Goal: Transaction & Acquisition: Download file/media

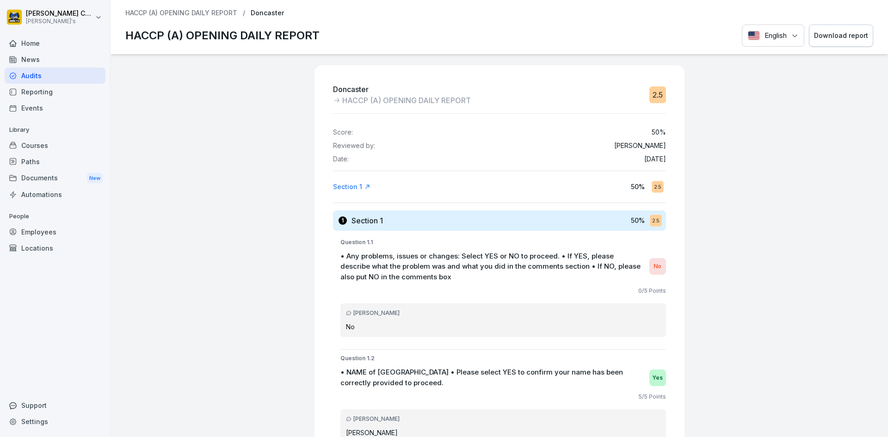
click at [24, 75] on div "Audits" at bounding box center [55, 76] width 101 height 16
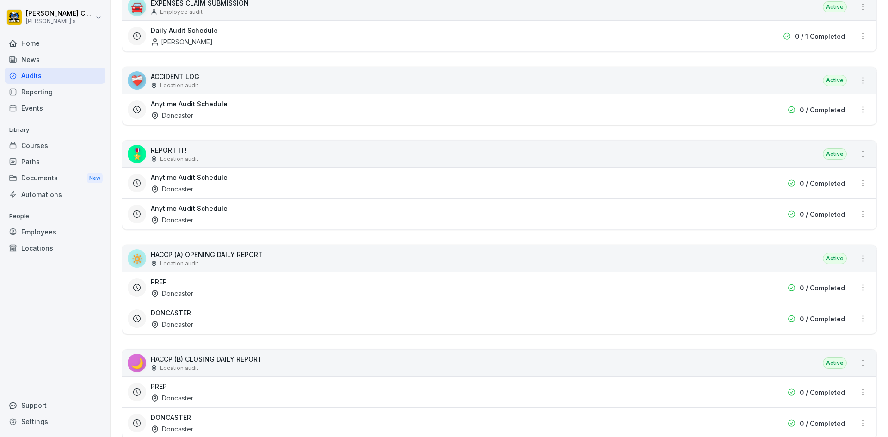
scroll to position [231, 0]
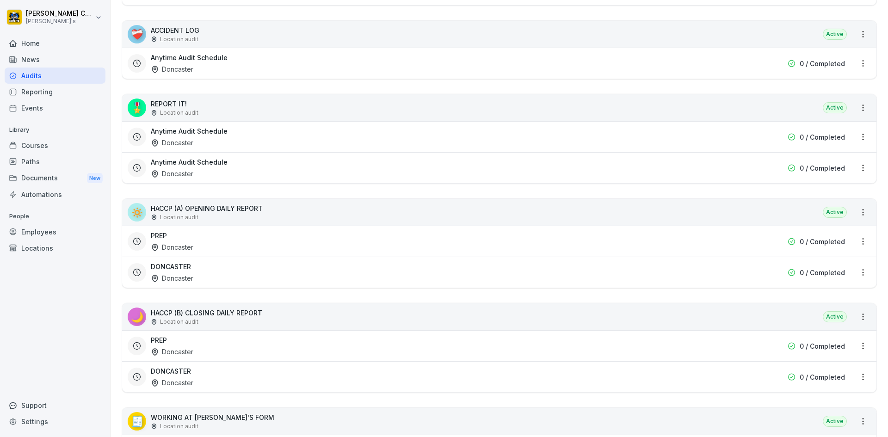
click at [203, 345] on div "PREP Doncaster" at bounding box center [440, 345] width 579 height 21
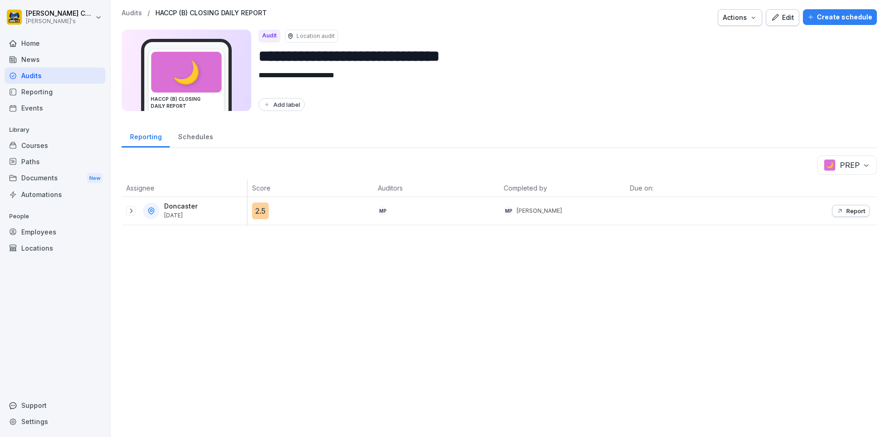
click at [132, 210] on icon at bounding box center [130, 210] width 7 height 7
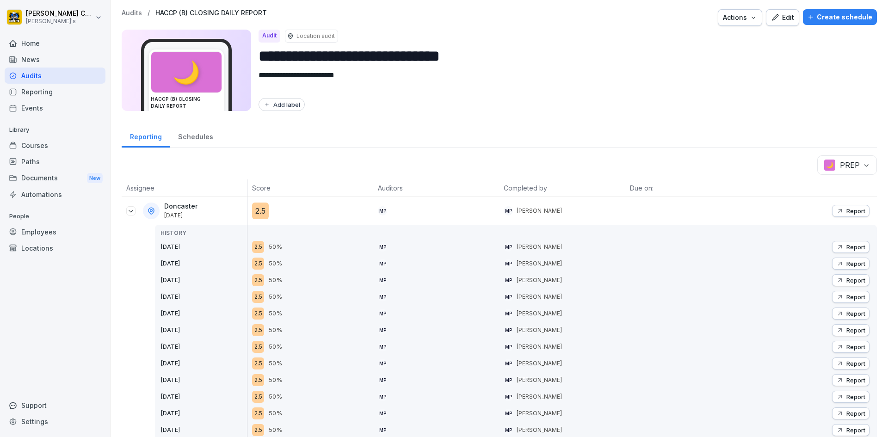
click at [847, 296] on p "Report" at bounding box center [856, 296] width 19 height 7
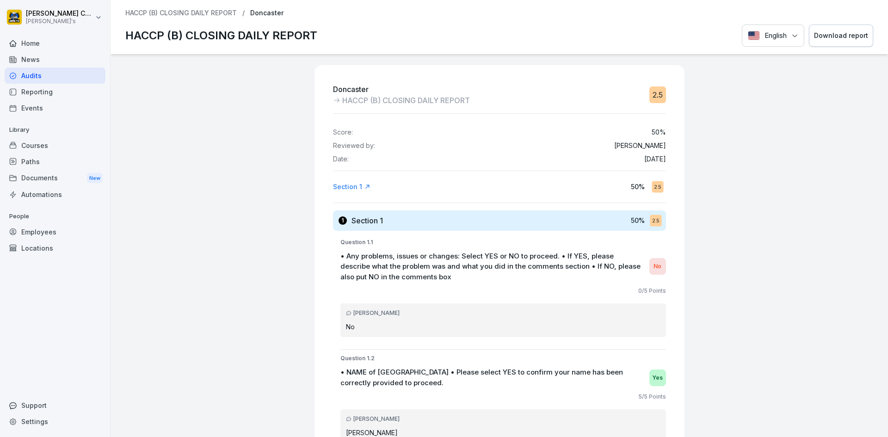
click at [856, 31] on div "Download report" at bounding box center [841, 36] width 54 height 10
click at [40, 78] on div "Audits" at bounding box center [55, 76] width 101 height 16
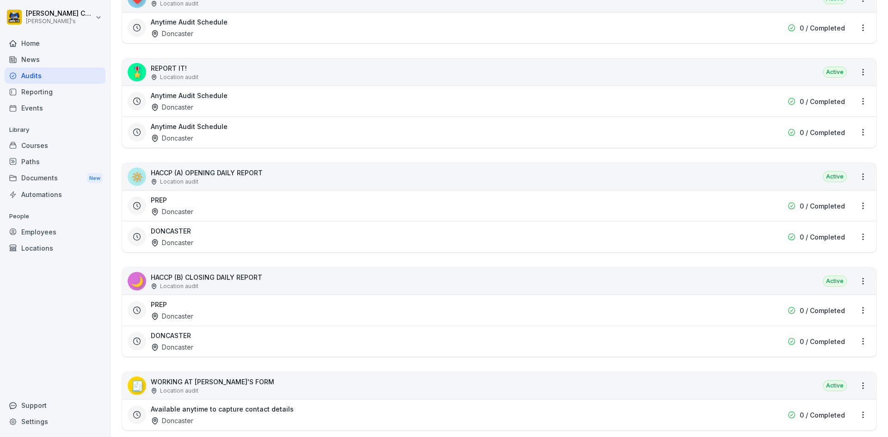
scroll to position [278, 0]
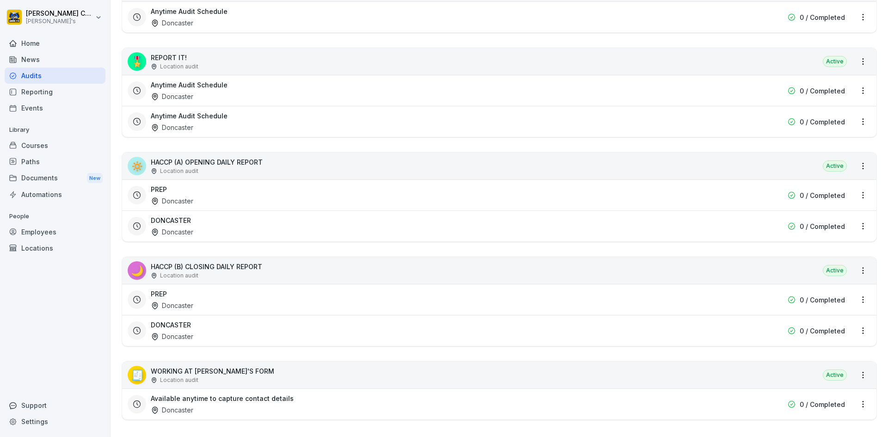
click at [182, 299] on div "PREP Doncaster" at bounding box center [440, 299] width 579 height 21
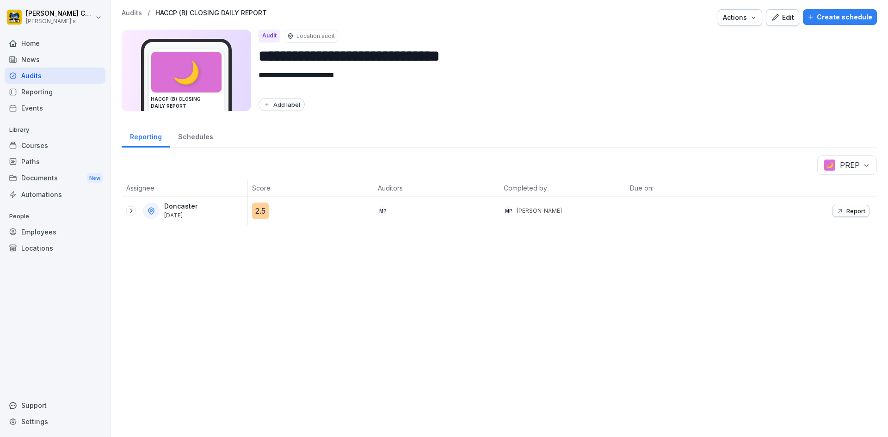
click at [129, 212] on icon at bounding box center [130, 210] width 7 height 7
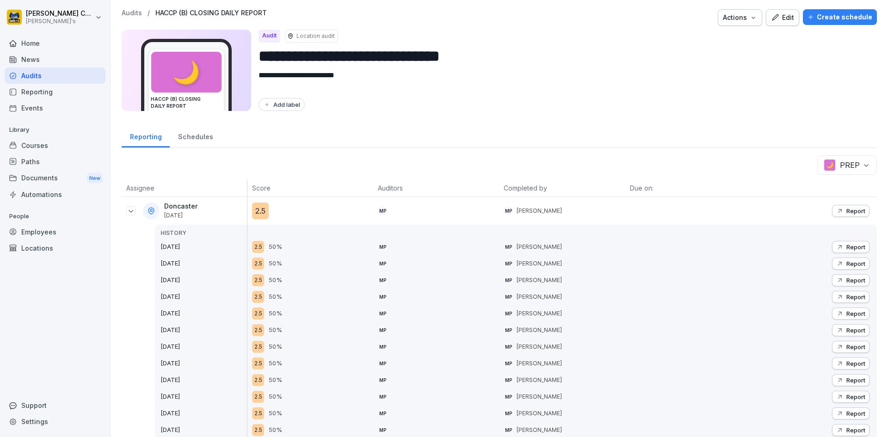
click at [839, 279] on div "Report" at bounding box center [851, 280] width 29 height 7
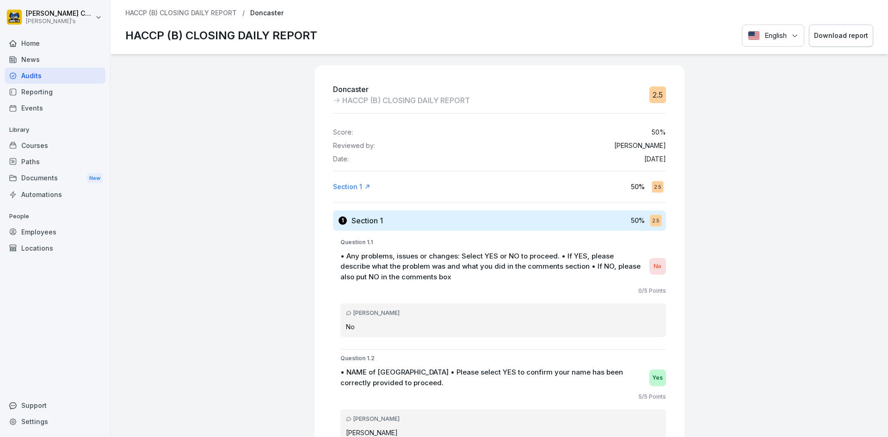
click at [843, 35] on div "Download report" at bounding box center [841, 36] width 54 height 10
click at [13, 70] on div "Audits" at bounding box center [55, 76] width 101 height 16
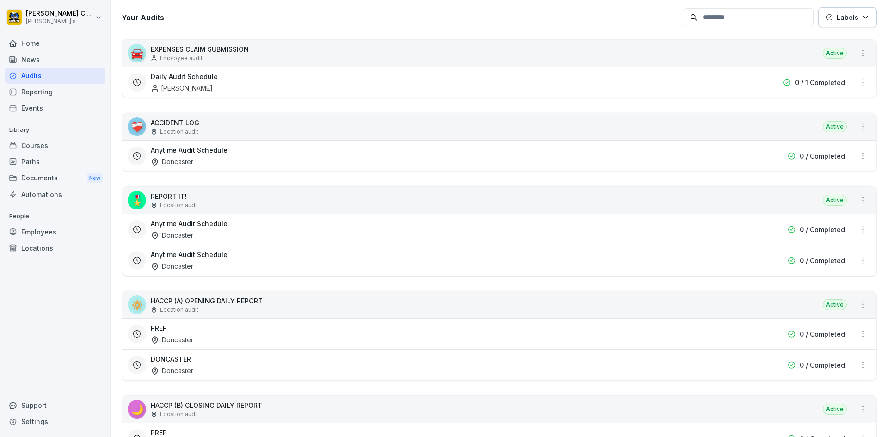
scroll to position [231, 0]
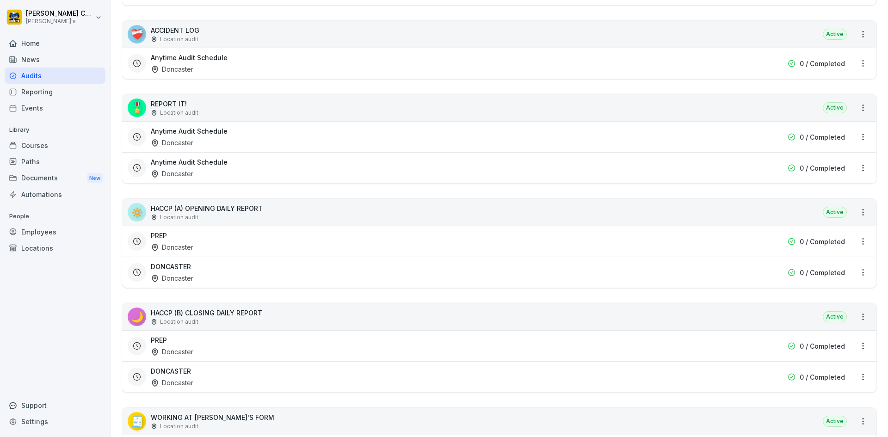
click at [236, 348] on div "PREP Doncaster" at bounding box center [440, 345] width 579 height 21
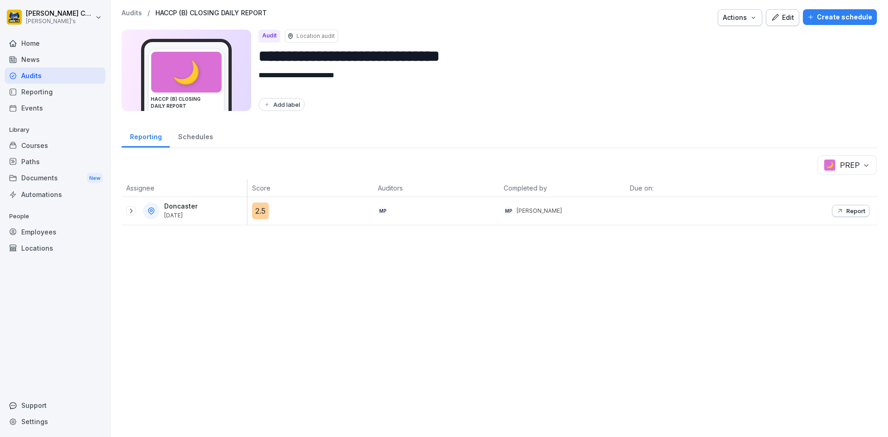
click at [133, 210] on icon at bounding box center [130, 210] width 7 height 7
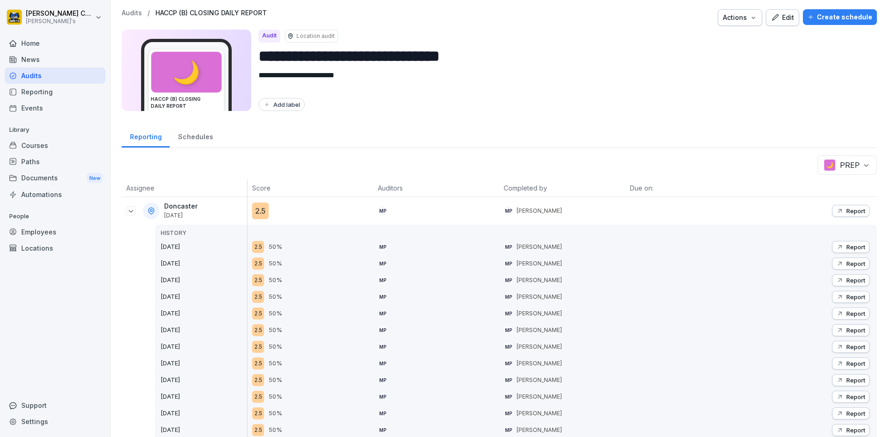
click at [832, 261] on button "Report" at bounding box center [850, 264] width 37 height 12
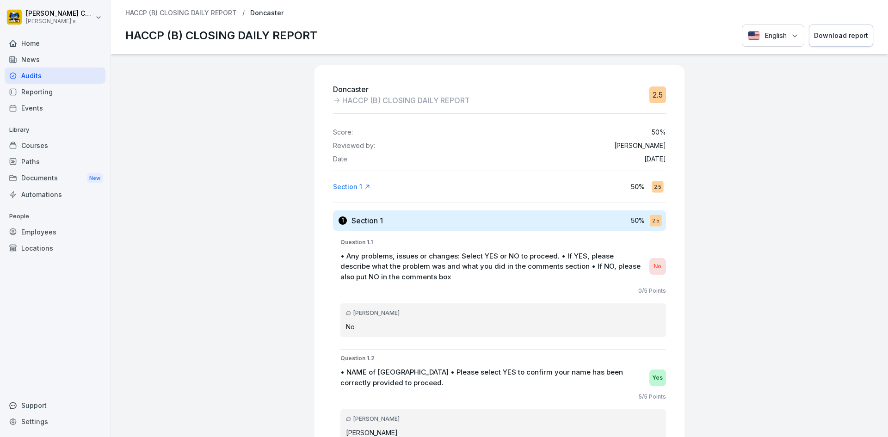
click at [830, 41] on div "Download report" at bounding box center [841, 36] width 54 height 10
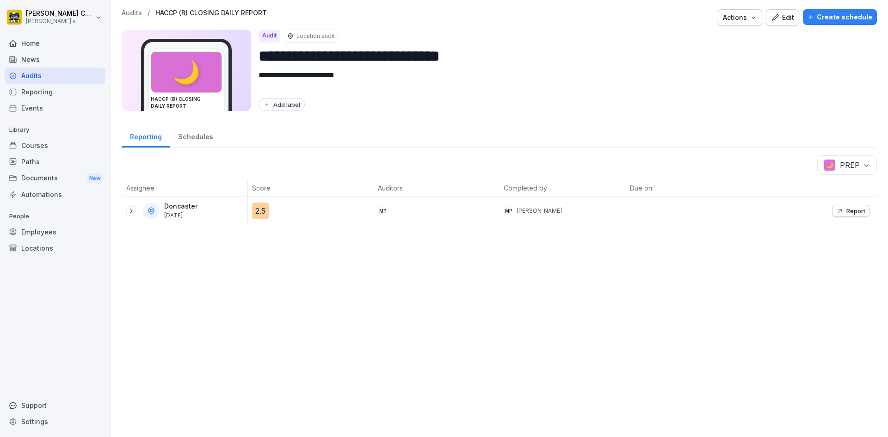
click at [129, 214] on icon at bounding box center [130, 210] width 7 height 7
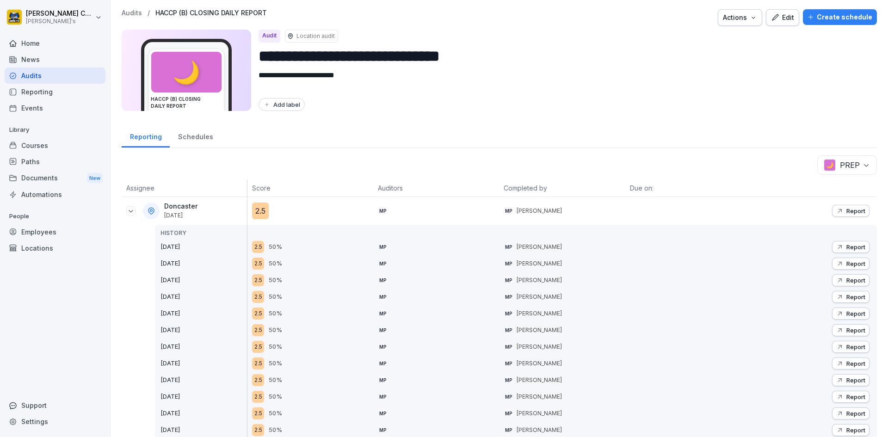
click at [847, 244] on p "Report" at bounding box center [856, 246] width 19 height 7
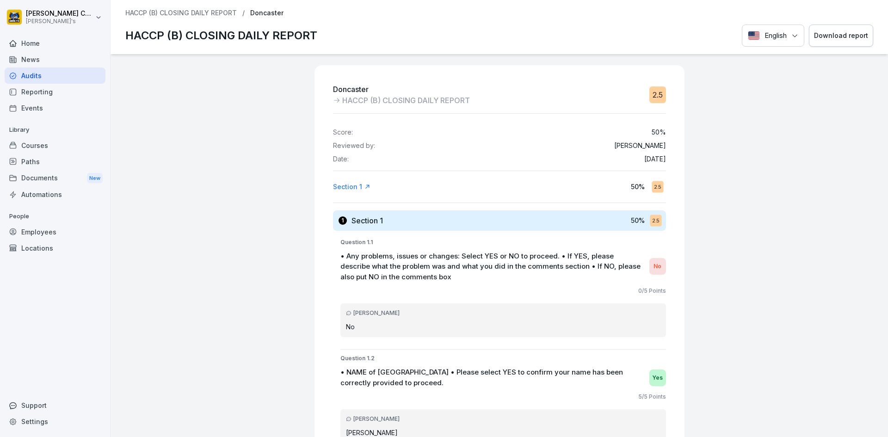
click at [831, 40] on div "Download report" at bounding box center [841, 36] width 54 height 10
click at [51, 80] on div "Audits" at bounding box center [55, 76] width 101 height 16
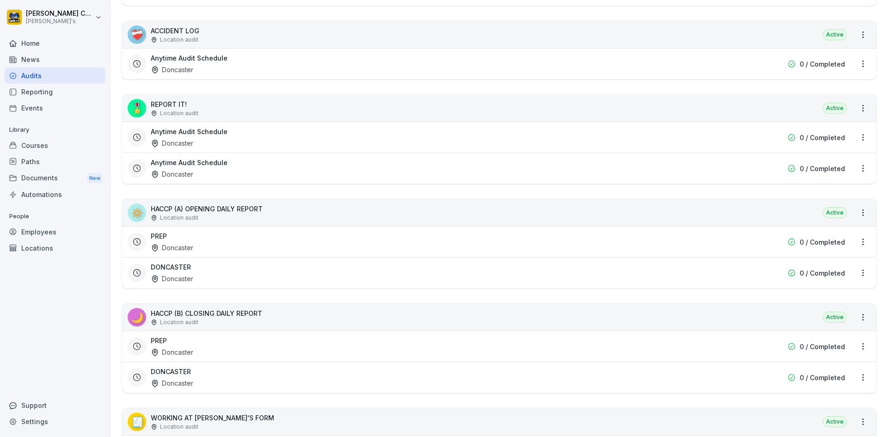
scroll to position [231, 0]
click at [192, 344] on div "PREP Doncaster" at bounding box center [440, 345] width 579 height 21
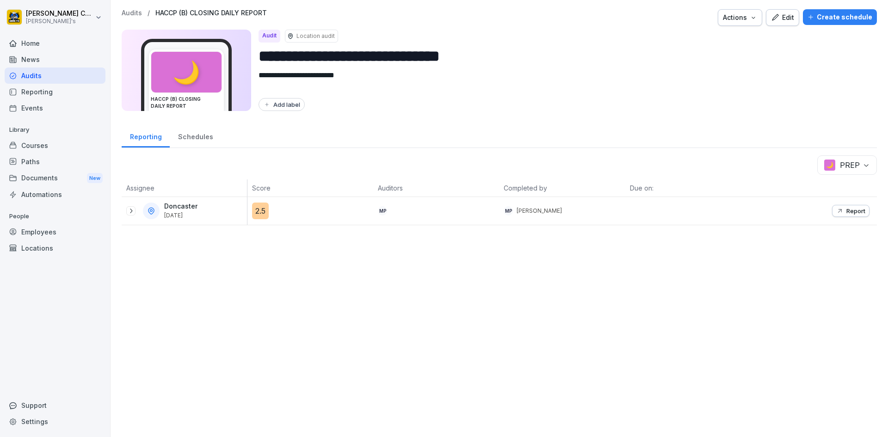
click at [837, 213] on icon "button" at bounding box center [840, 210] width 7 height 7
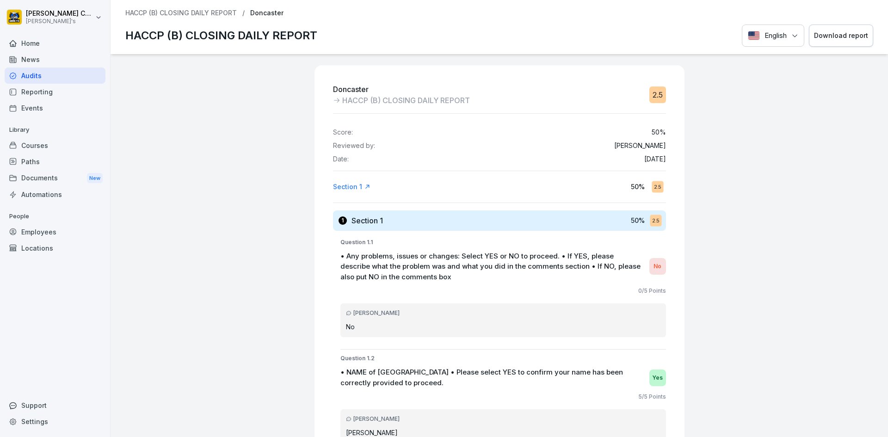
click at [828, 32] on div "Download report" at bounding box center [841, 36] width 54 height 10
click at [27, 68] on div "Audits" at bounding box center [55, 76] width 101 height 16
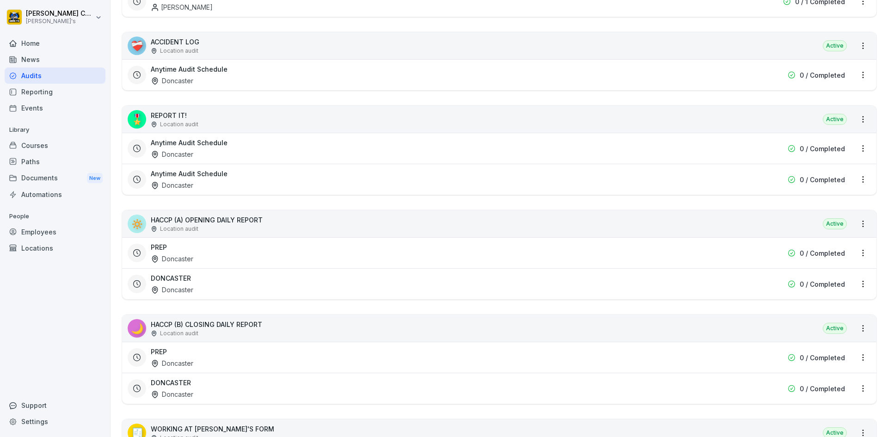
scroll to position [231, 0]
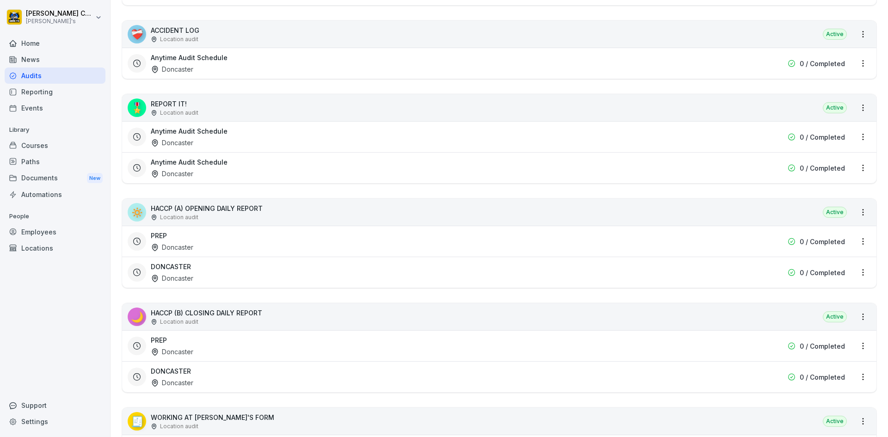
click at [174, 243] on div "Doncaster" at bounding box center [172, 247] width 43 height 10
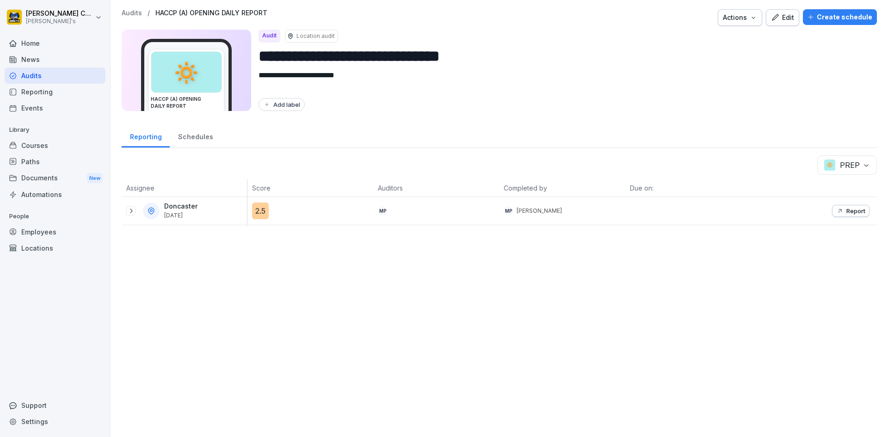
click at [129, 211] on icon at bounding box center [130, 210] width 7 height 7
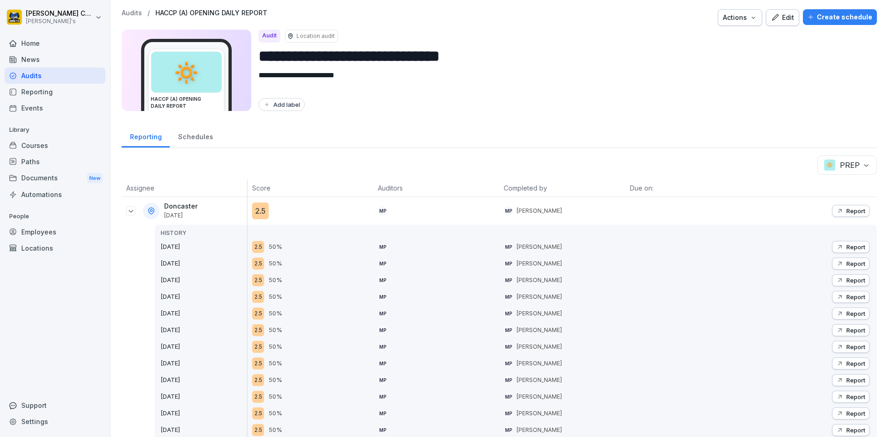
click at [847, 297] on p "Report" at bounding box center [856, 296] width 19 height 7
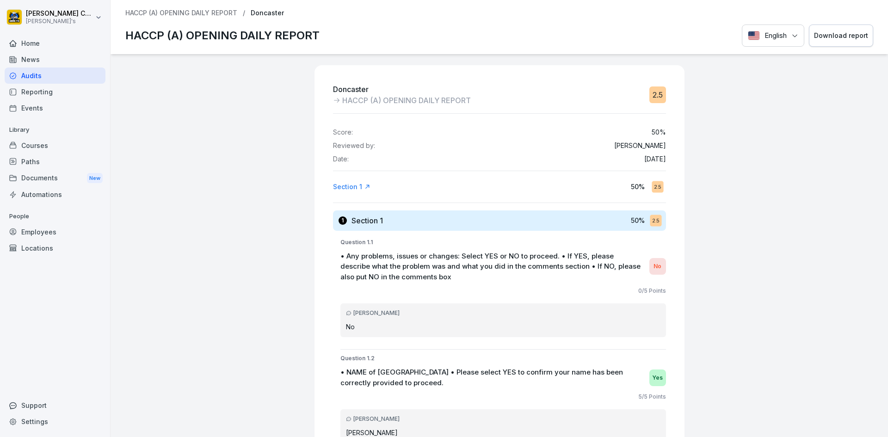
click at [817, 31] on div "Download report" at bounding box center [841, 36] width 54 height 10
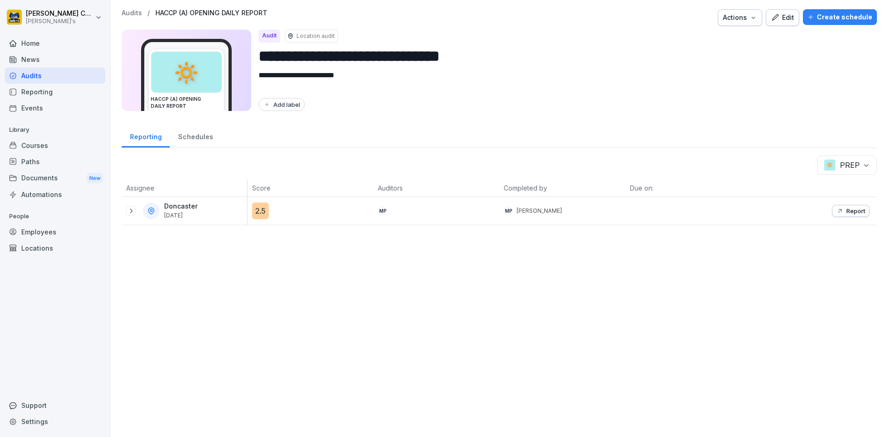
click at [130, 210] on icon at bounding box center [130, 210] width 7 height 7
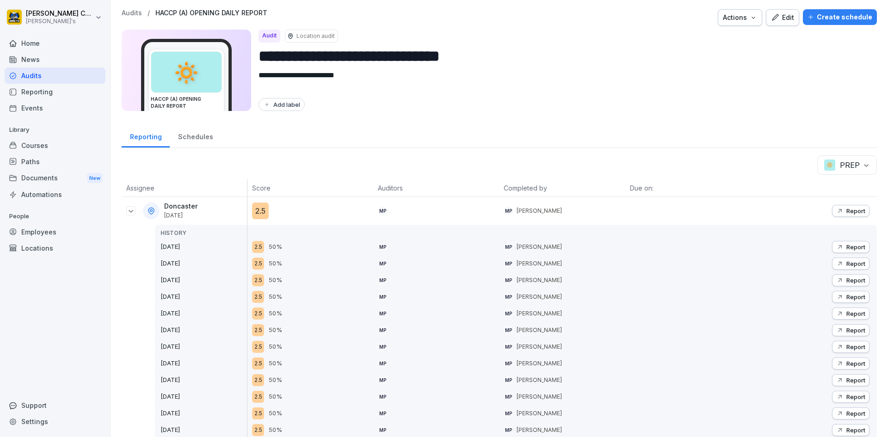
click at [837, 277] on icon "button" at bounding box center [840, 280] width 7 height 7
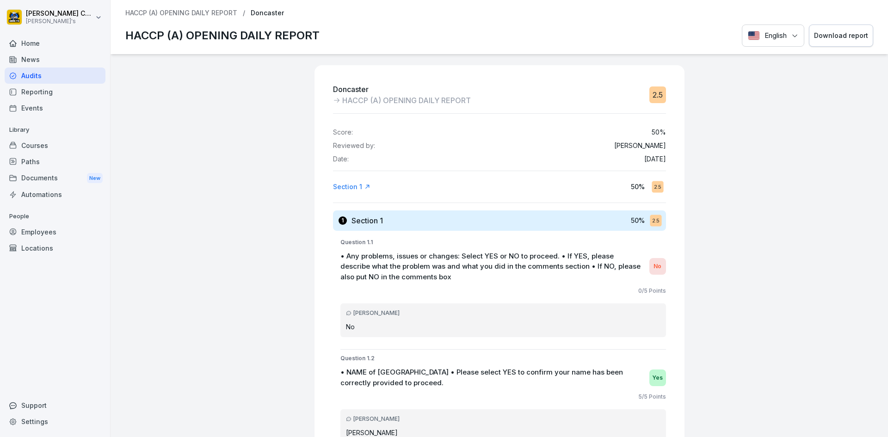
click at [831, 32] on div "Download report" at bounding box center [841, 36] width 54 height 10
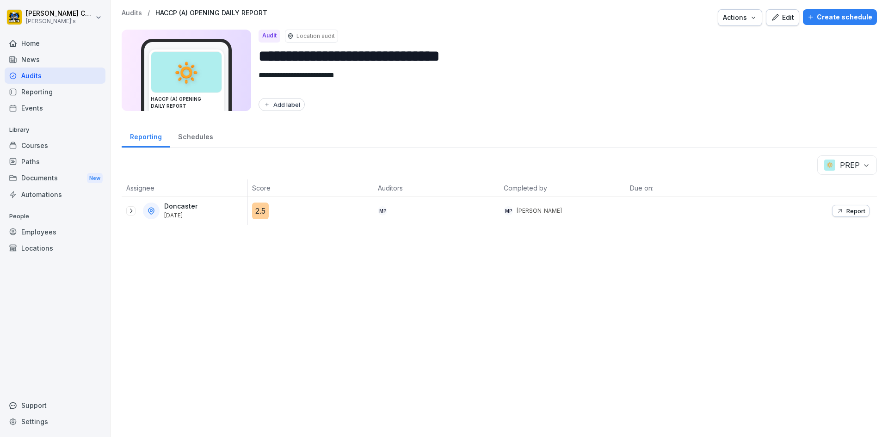
click at [127, 209] on icon at bounding box center [130, 210] width 7 height 7
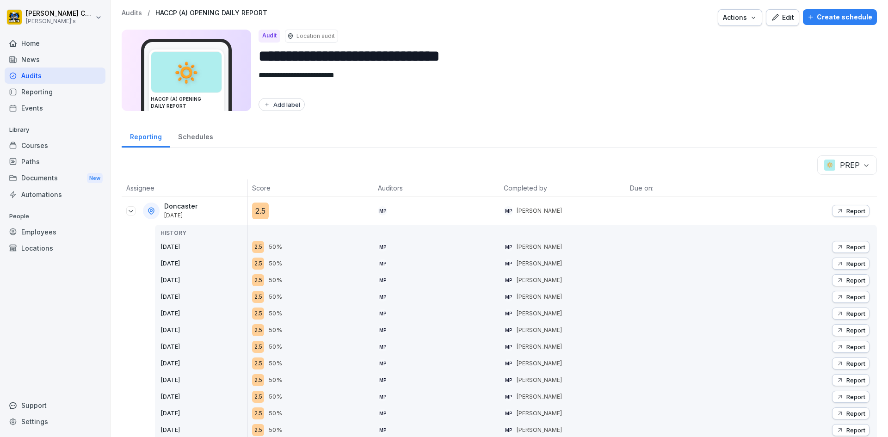
click at [853, 261] on p "Report" at bounding box center [856, 263] width 19 height 7
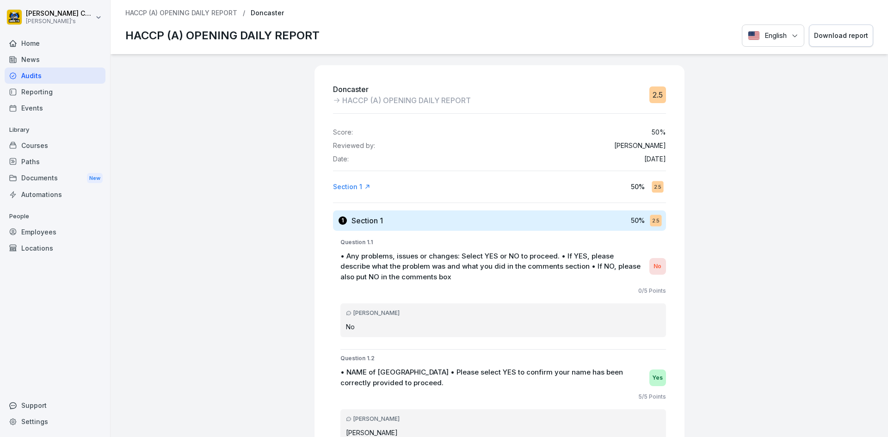
click at [833, 43] on button "Download report" at bounding box center [841, 36] width 64 height 23
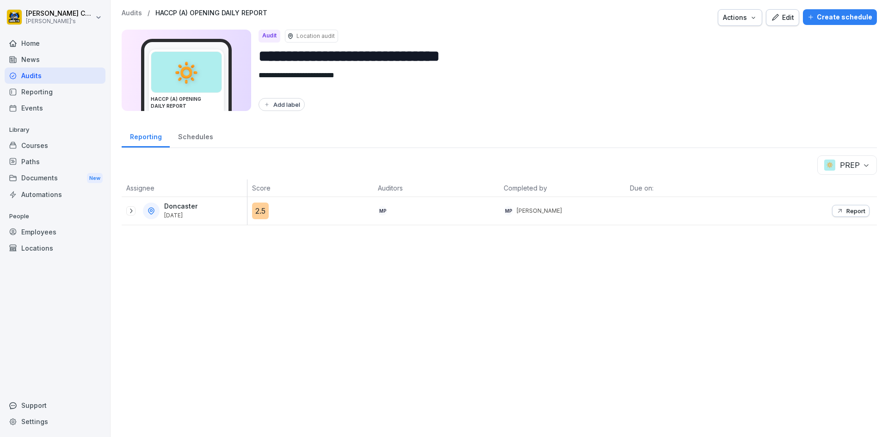
click at [129, 207] on icon at bounding box center [130, 210] width 7 height 7
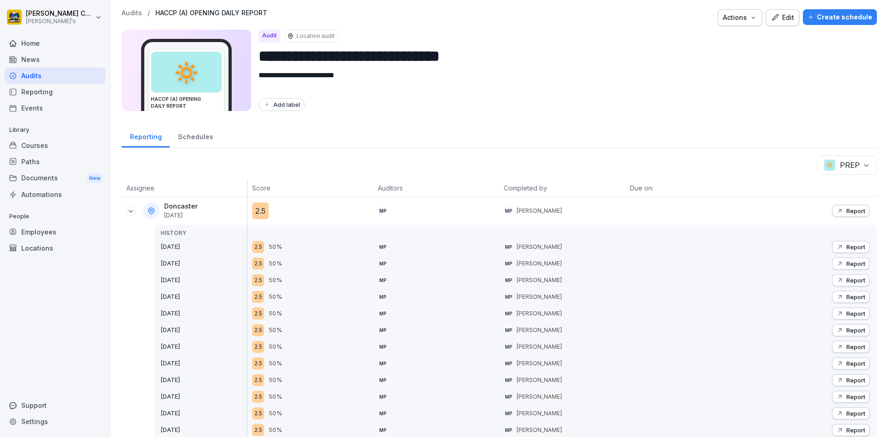
click at [837, 243] on button "Report" at bounding box center [850, 247] width 37 height 12
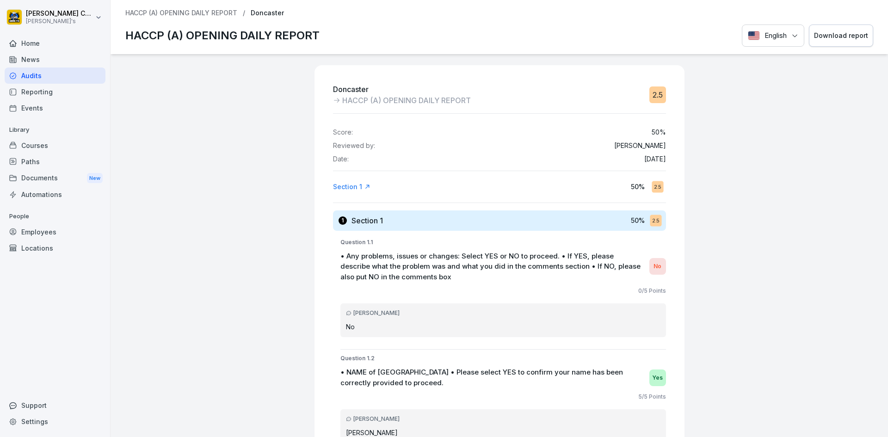
click at [826, 44] on button "Download report" at bounding box center [841, 36] width 64 height 23
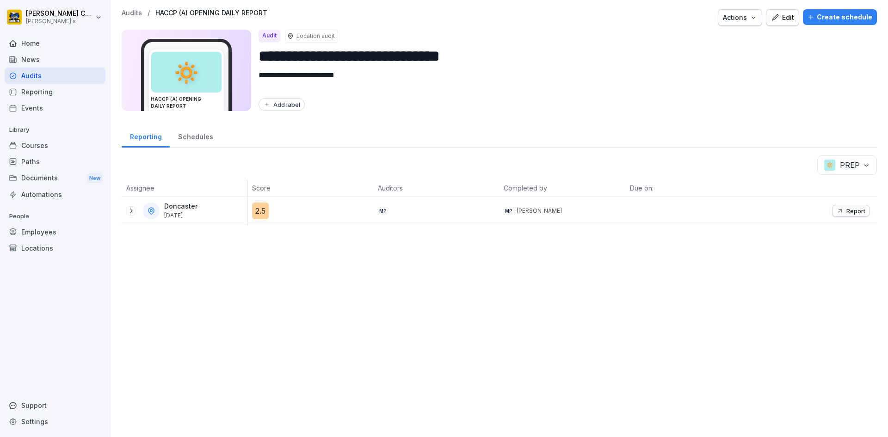
click at [844, 216] on button "Report" at bounding box center [850, 211] width 37 height 12
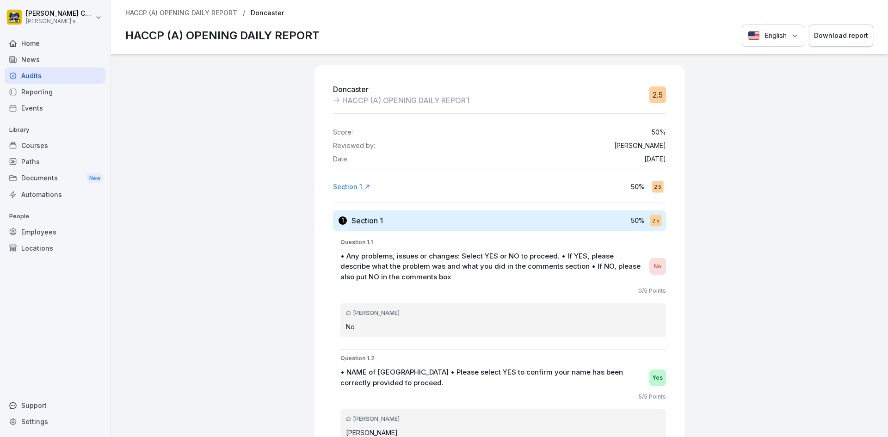
click at [809, 40] on button "Download report" at bounding box center [841, 36] width 64 height 23
click at [16, 76] on icon at bounding box center [13, 76] width 6 height 6
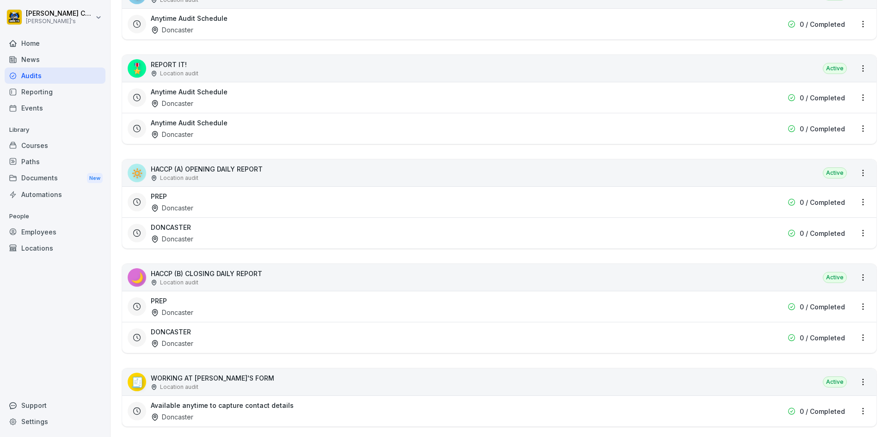
scroll to position [278, 0]
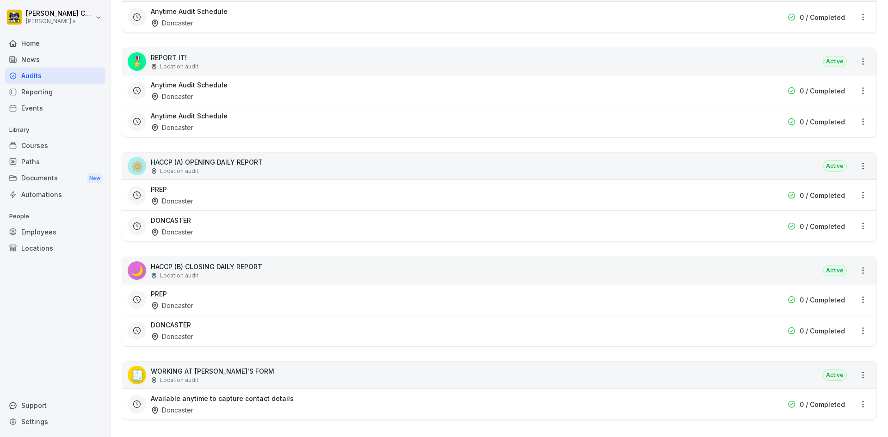
click at [170, 221] on h3 "DONCASTER" at bounding box center [171, 221] width 40 height 10
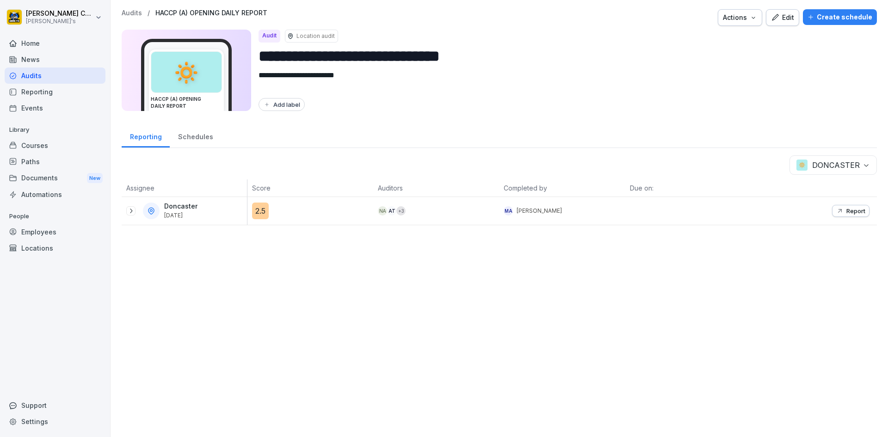
click at [129, 211] on icon at bounding box center [130, 210] width 7 height 7
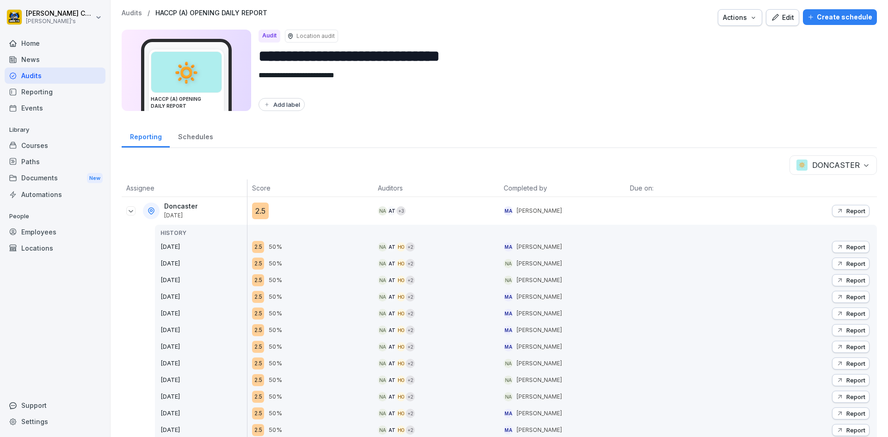
click at [852, 279] on p "Report" at bounding box center [856, 280] width 19 height 7
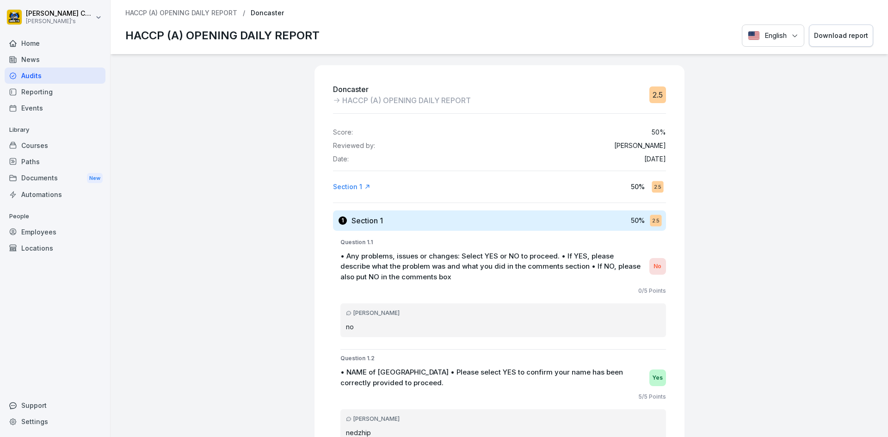
click at [820, 31] on div "Download report" at bounding box center [841, 36] width 54 height 10
click at [56, 71] on div "Audits" at bounding box center [55, 76] width 101 height 16
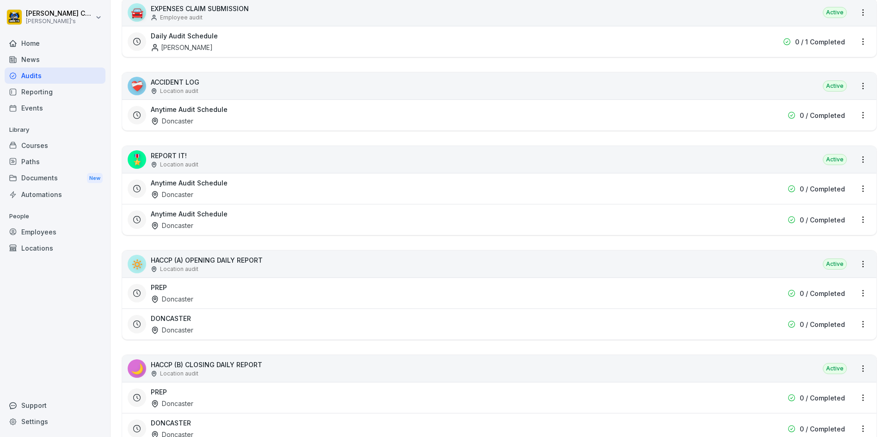
scroll to position [185, 0]
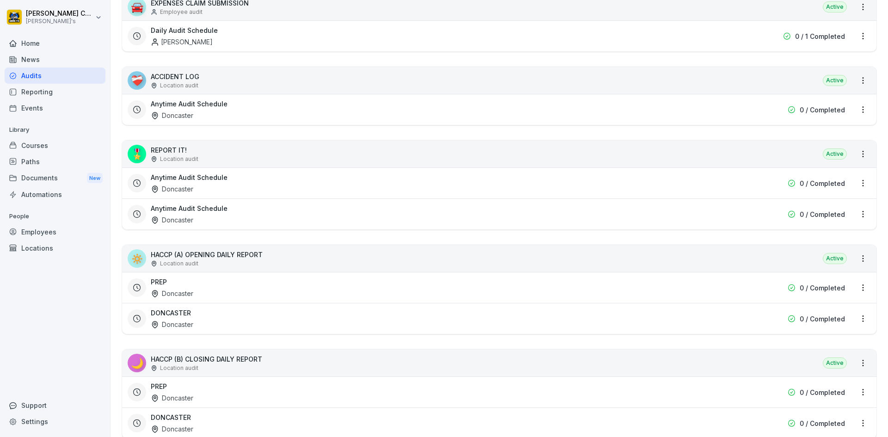
click at [210, 321] on div "DONCASTER Doncaster" at bounding box center [440, 318] width 579 height 21
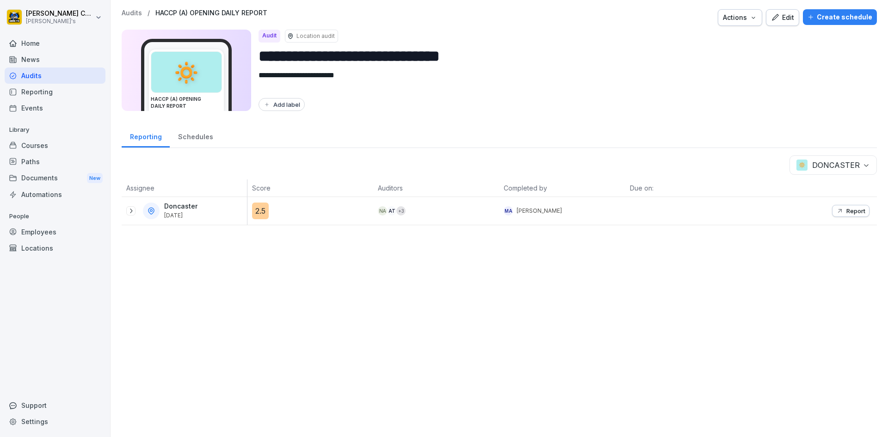
click at [131, 209] on icon at bounding box center [130, 210] width 7 height 7
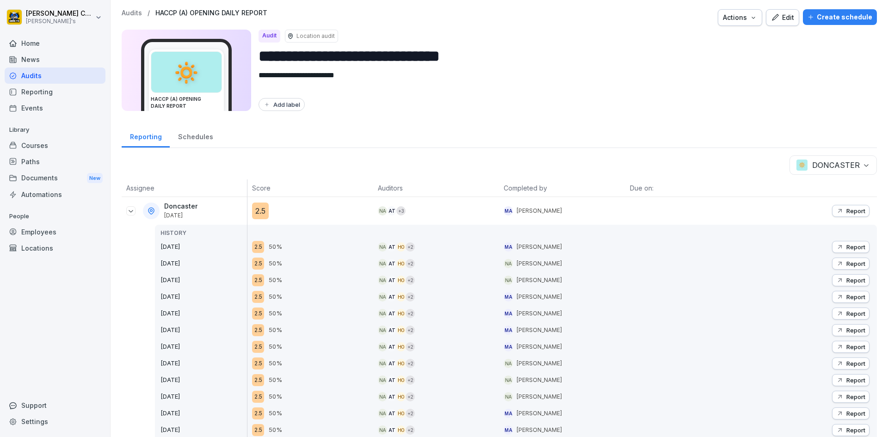
click at [837, 261] on icon "button" at bounding box center [840, 263] width 7 height 7
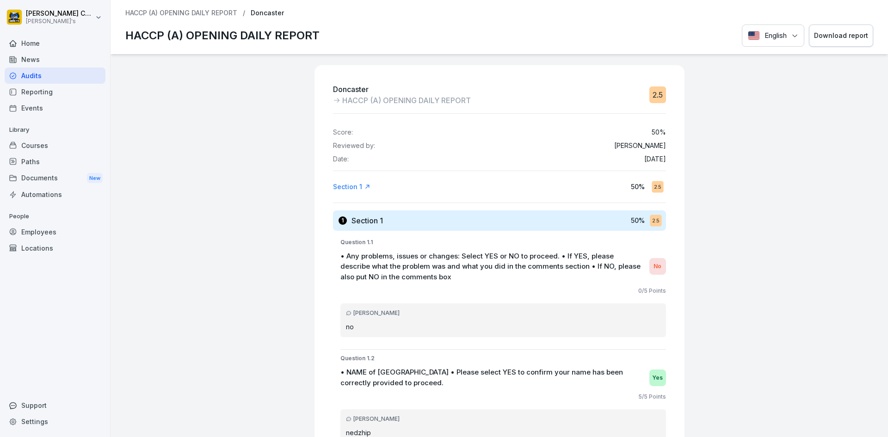
click at [820, 39] on div "Download report" at bounding box center [841, 36] width 54 height 10
click at [49, 78] on div "Audits" at bounding box center [55, 76] width 101 height 16
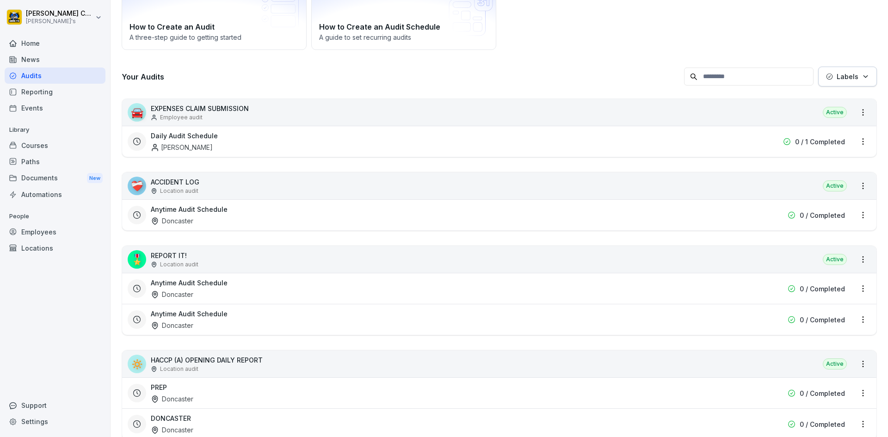
scroll to position [185, 0]
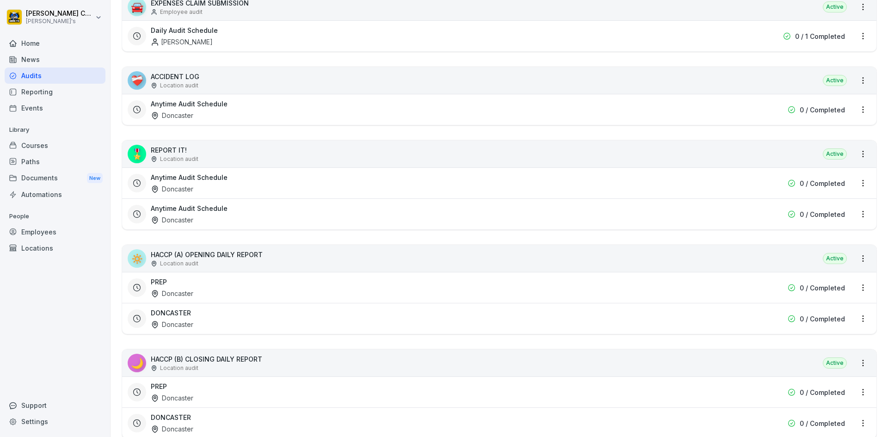
click at [214, 321] on div "DONCASTER Doncaster" at bounding box center [440, 318] width 579 height 21
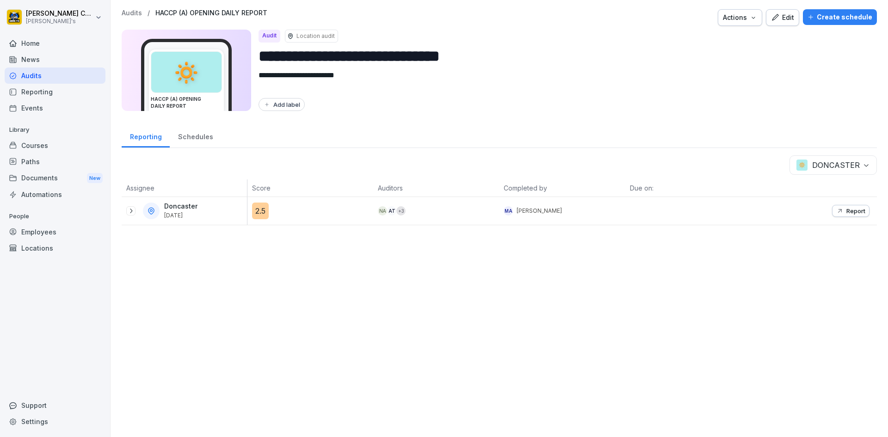
click at [132, 208] on icon at bounding box center [130, 210] width 7 height 7
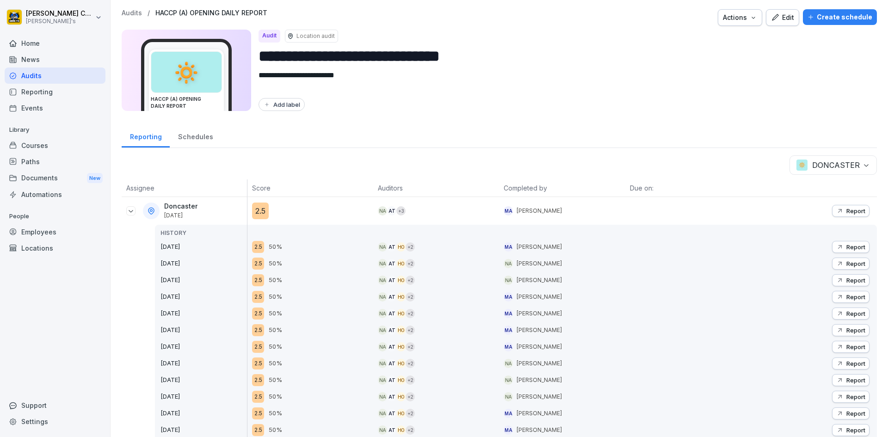
click at [847, 244] on p "Report" at bounding box center [856, 246] width 19 height 7
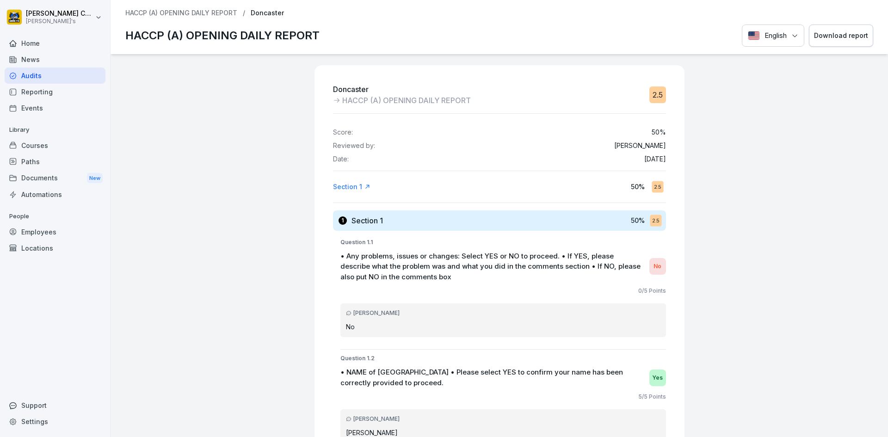
click at [840, 38] on div "Download report" at bounding box center [841, 36] width 54 height 10
click at [41, 77] on div "Audits" at bounding box center [55, 76] width 101 height 16
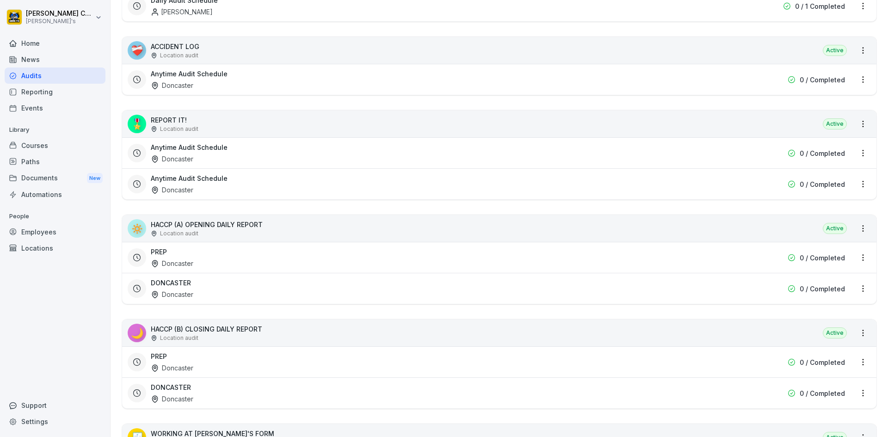
scroll to position [231, 0]
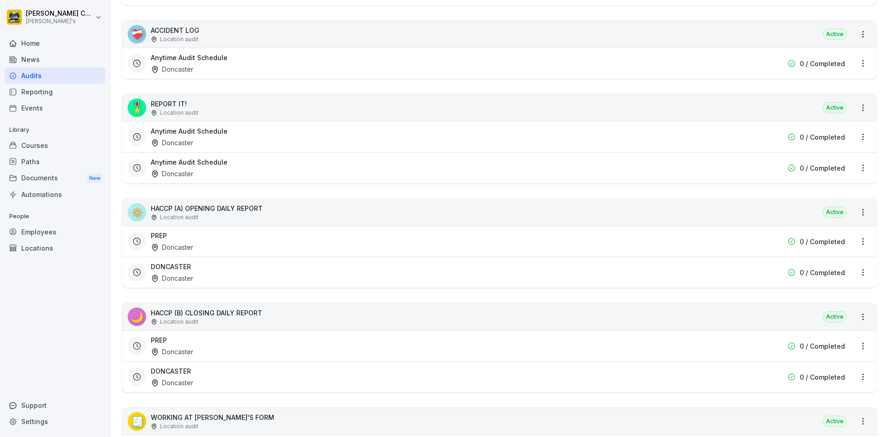
click at [193, 265] on div "DONCASTER Doncaster" at bounding box center [440, 272] width 579 height 21
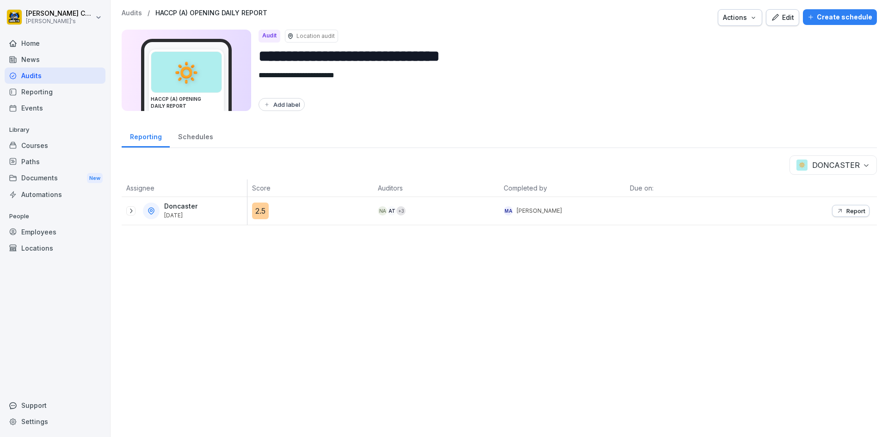
click at [131, 205] on div "Doncaster [DATE]" at bounding box center [186, 211] width 121 height 17
click at [832, 206] on button "Report" at bounding box center [850, 211] width 37 height 12
click at [841, 215] on button "Report" at bounding box center [850, 211] width 37 height 12
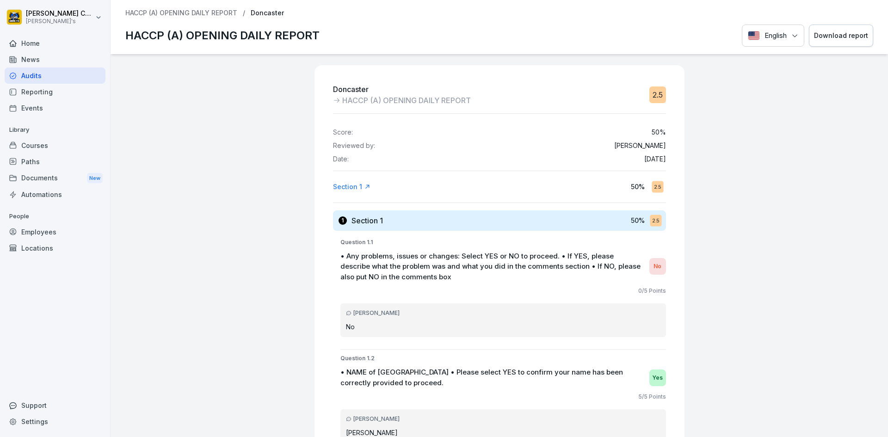
click at [838, 39] on div "Download report" at bounding box center [841, 36] width 54 height 10
click at [37, 93] on div "Reporting" at bounding box center [55, 92] width 101 height 16
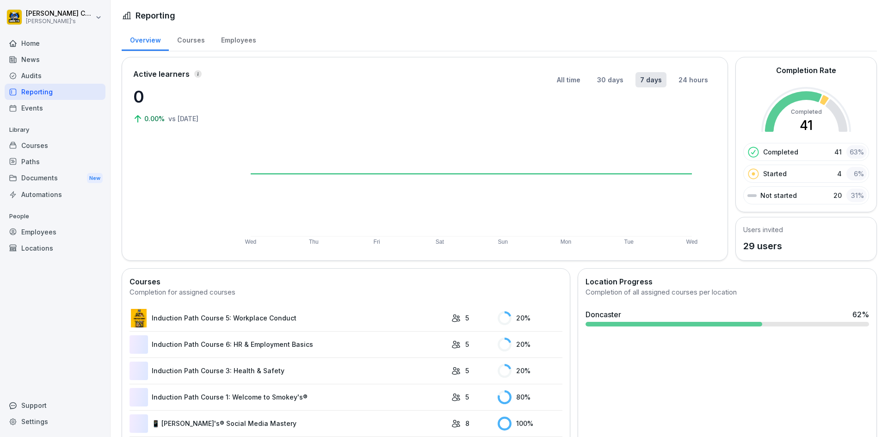
click at [37, 78] on div "Audits" at bounding box center [55, 76] width 101 height 16
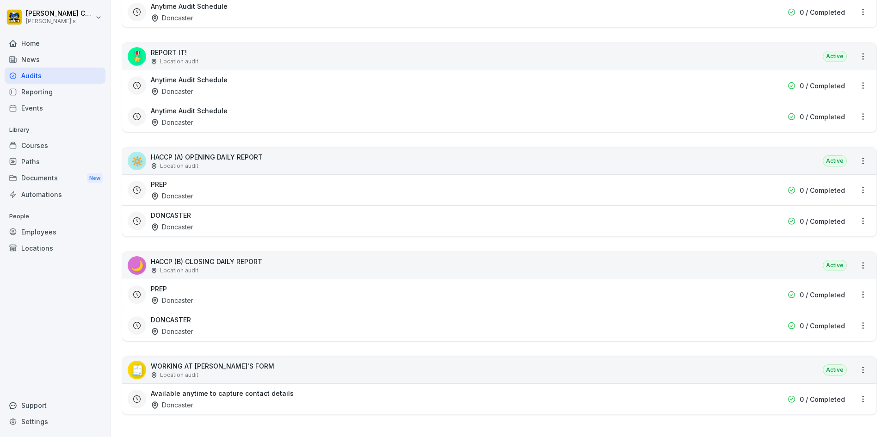
scroll to position [290, 0]
click at [273, 316] on div "DONCASTER Doncaster" at bounding box center [440, 325] width 579 height 21
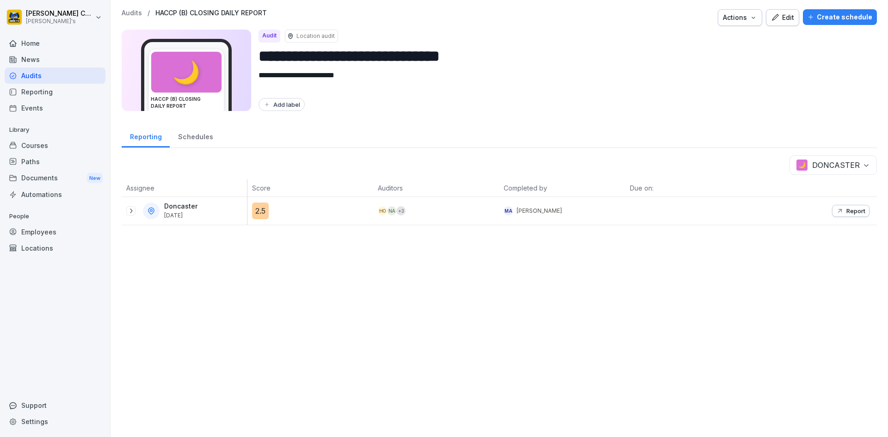
click at [127, 212] on div at bounding box center [130, 210] width 9 height 9
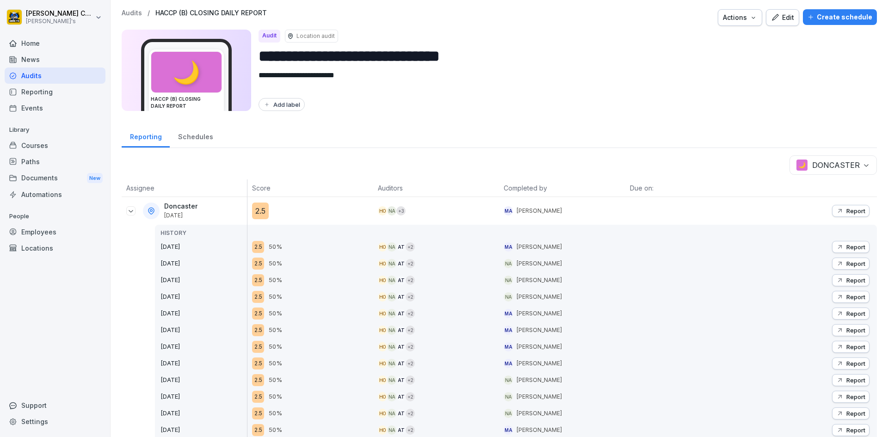
click at [837, 298] on icon "button" at bounding box center [840, 296] width 7 height 7
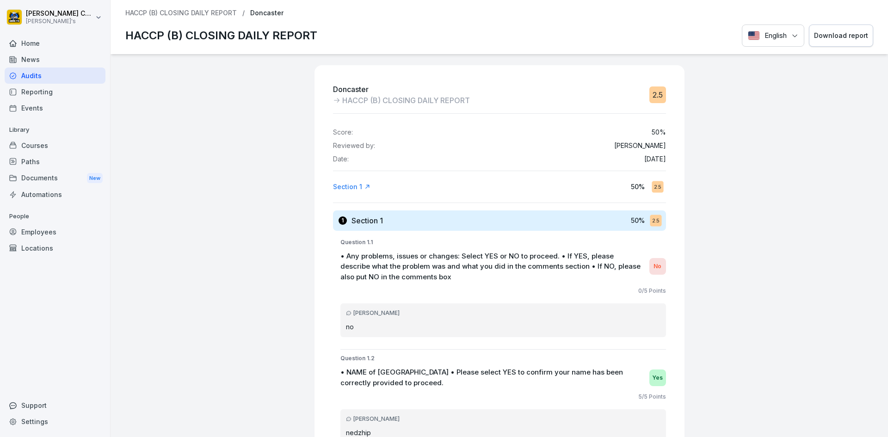
click at [820, 29] on button "Download report" at bounding box center [841, 36] width 64 height 23
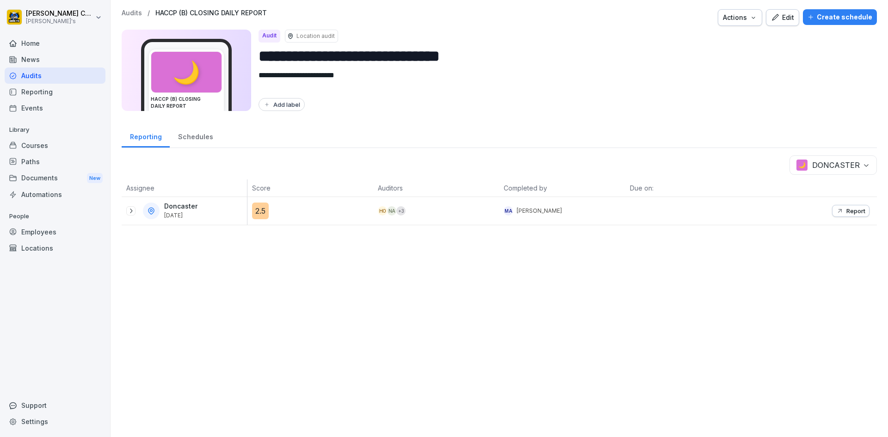
click at [133, 213] on icon at bounding box center [130, 210] width 7 height 7
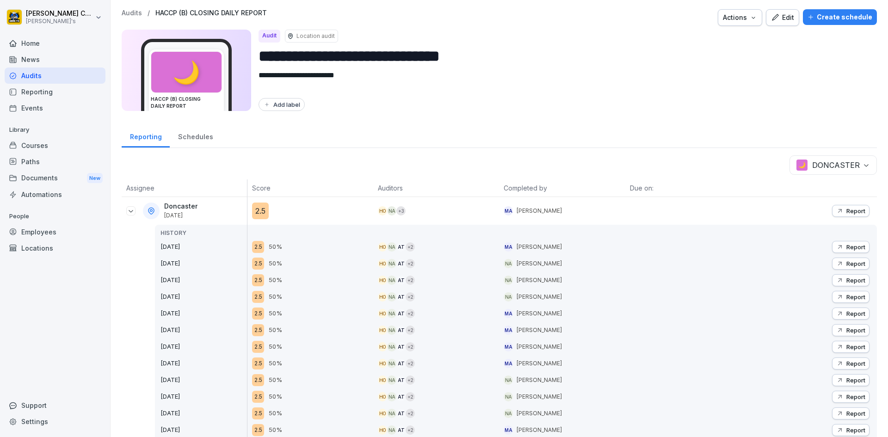
click at [832, 275] on button "Report" at bounding box center [850, 280] width 37 height 12
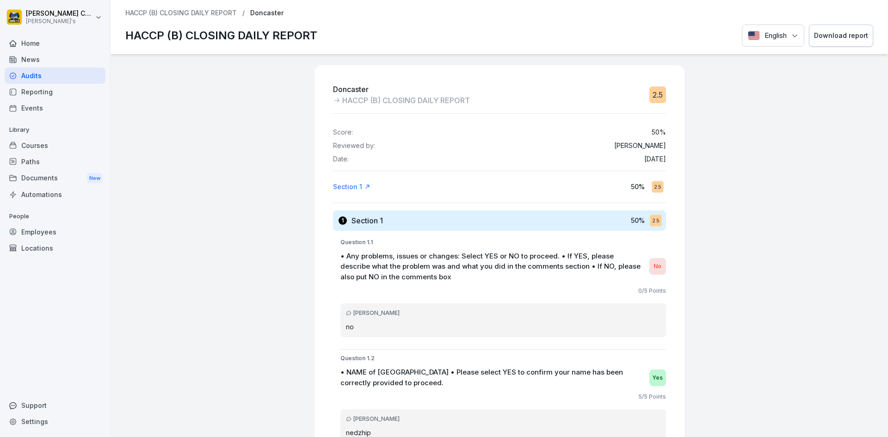
click at [829, 30] on button "Download report" at bounding box center [841, 36] width 64 height 23
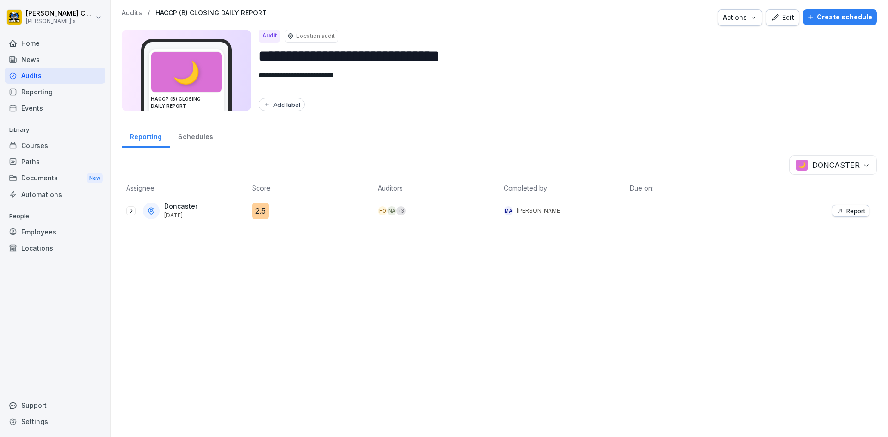
click at [128, 209] on icon at bounding box center [130, 210] width 7 height 7
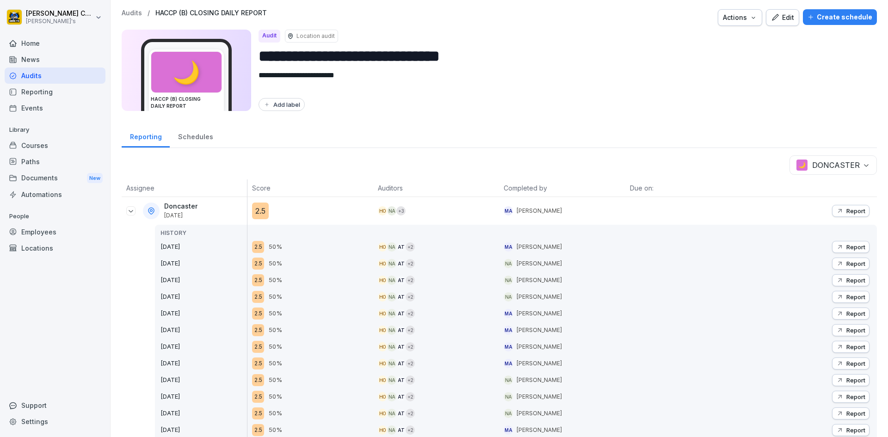
click at [843, 268] on button "Report" at bounding box center [850, 264] width 37 height 12
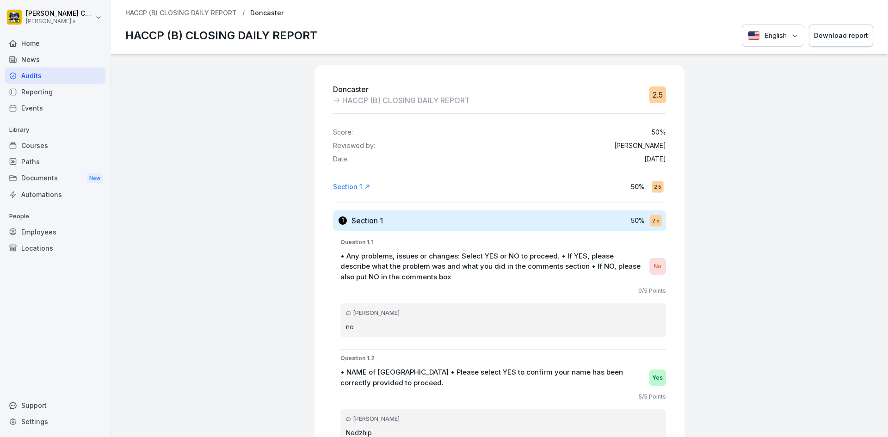
click at [812, 42] on button "Download report" at bounding box center [841, 36] width 64 height 23
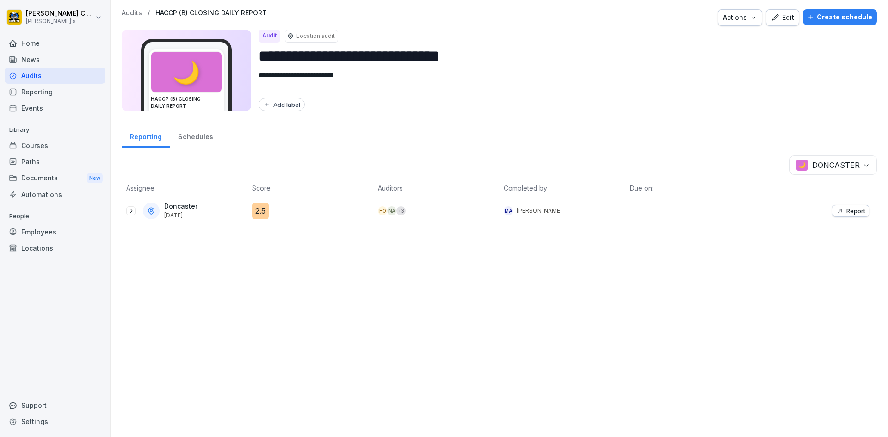
click at [131, 211] on icon at bounding box center [130, 210] width 7 height 7
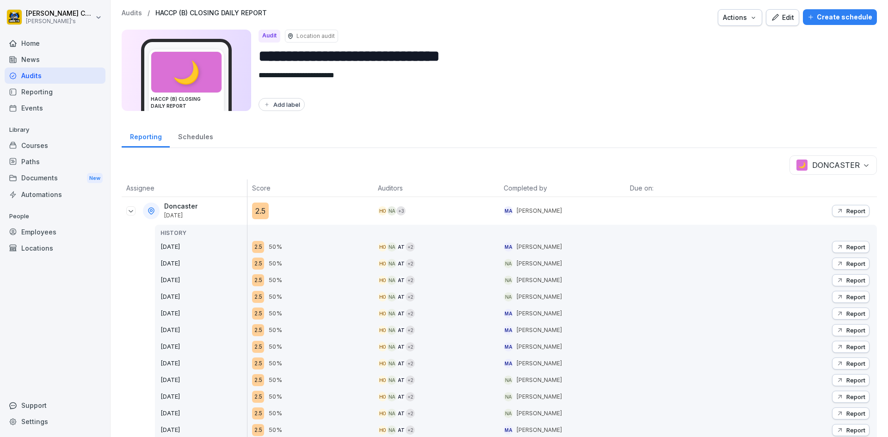
click at [837, 250] on icon "button" at bounding box center [840, 246] width 7 height 7
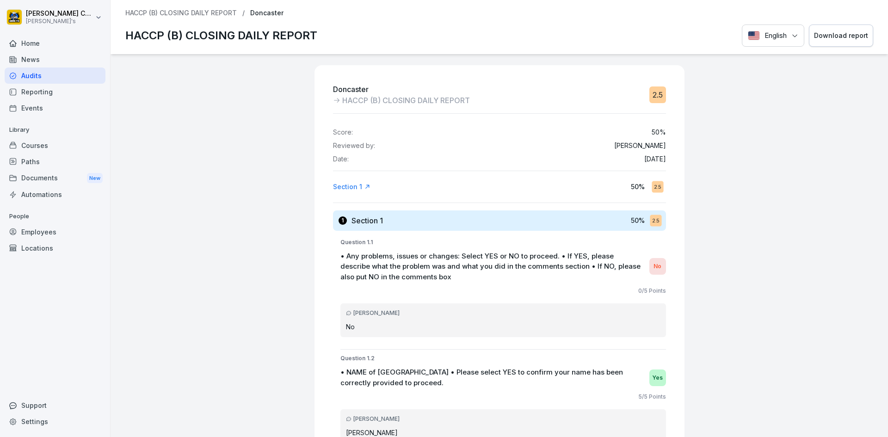
click at [825, 36] on div "Download report" at bounding box center [841, 36] width 54 height 10
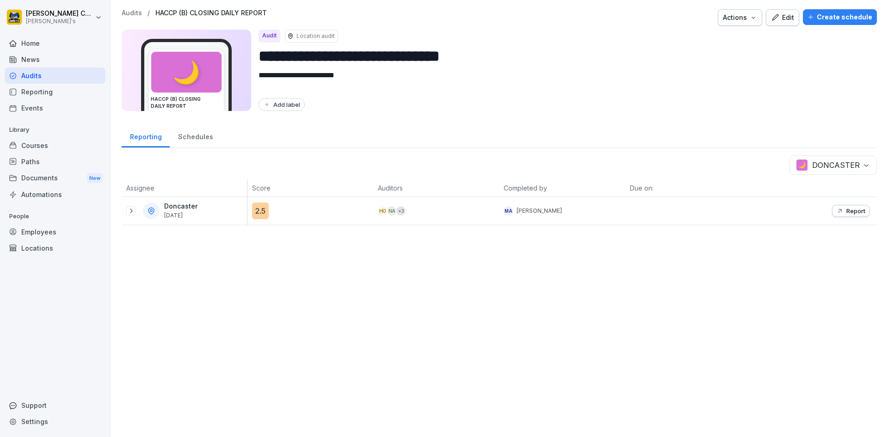
click at [847, 210] on p "Report" at bounding box center [856, 210] width 19 height 7
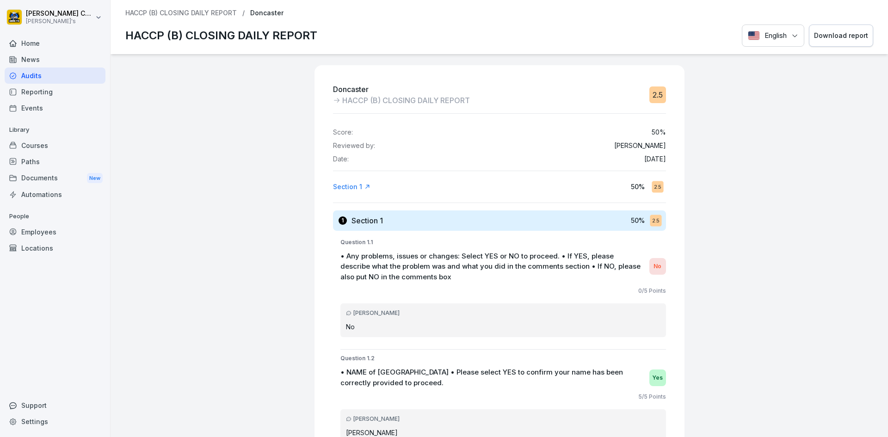
click at [828, 38] on div "Download report" at bounding box center [841, 36] width 54 height 10
